Goal: Task Accomplishment & Management: Complete application form

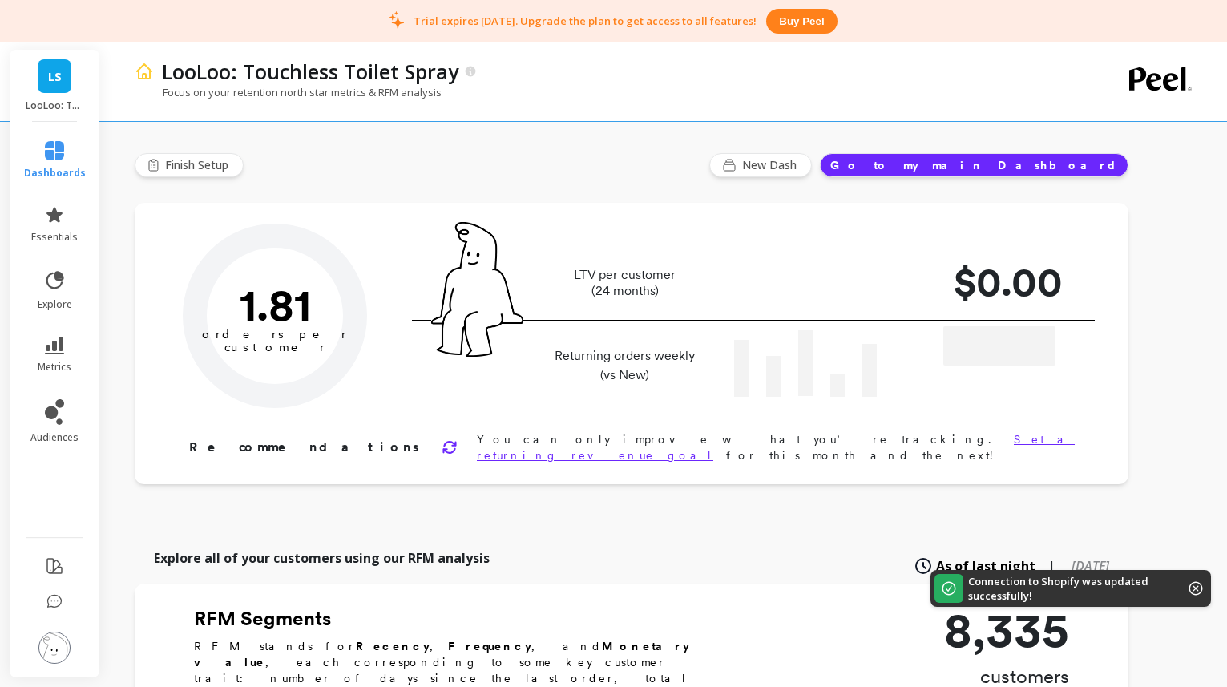
type input "Champions"
type input "712"
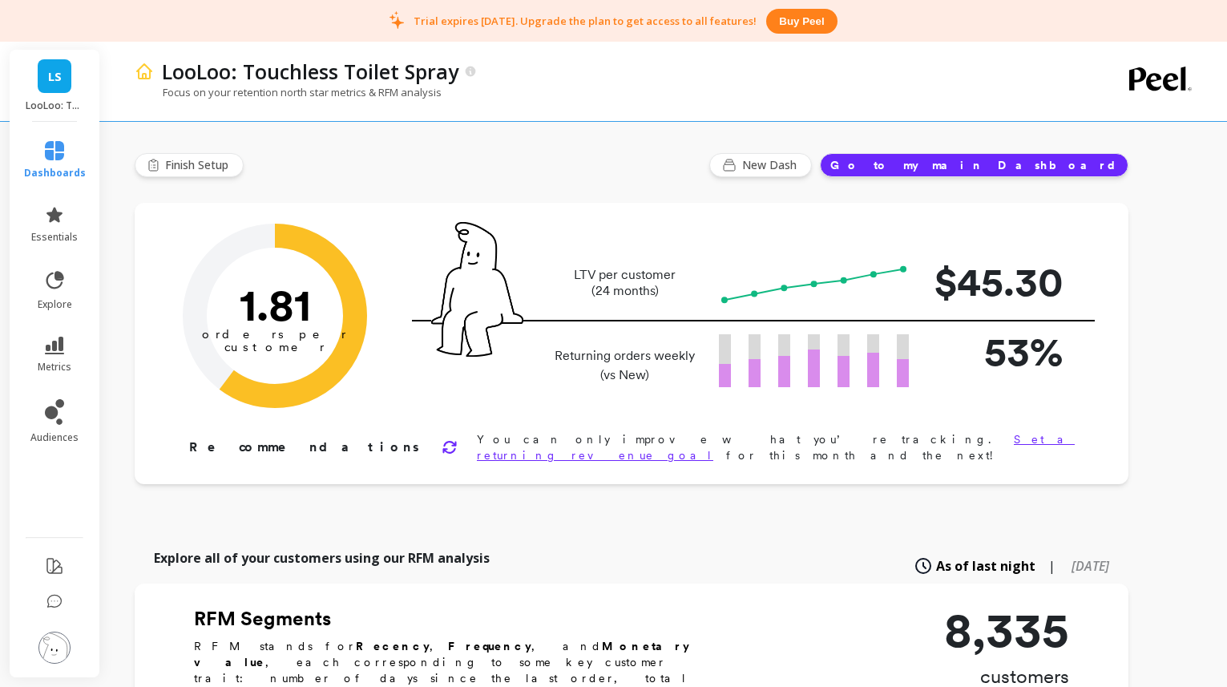
click at [1089, 157] on button "Go to my main Dashboard" at bounding box center [974, 165] width 309 height 24
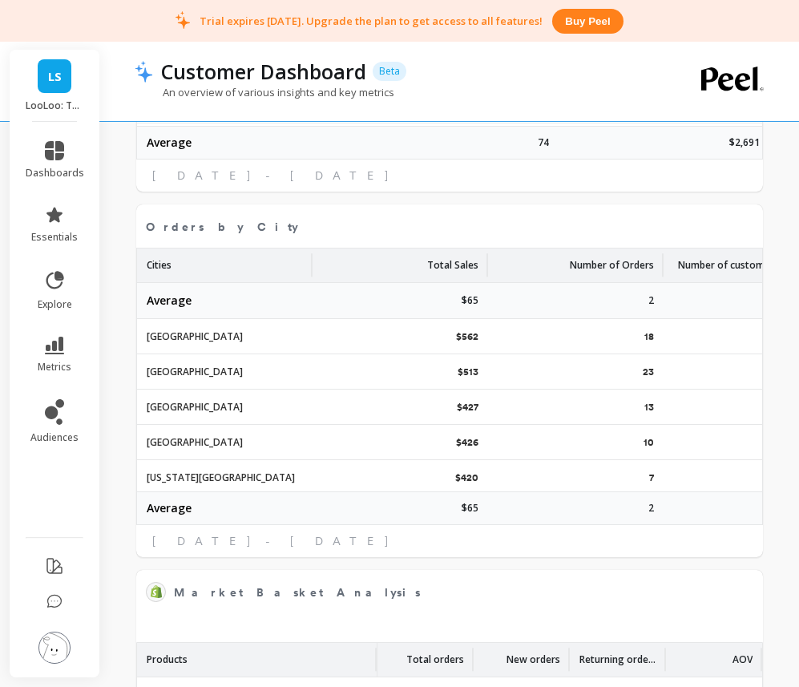
scroll to position [441, 273]
